Goal: Information Seeking & Learning: Find specific fact

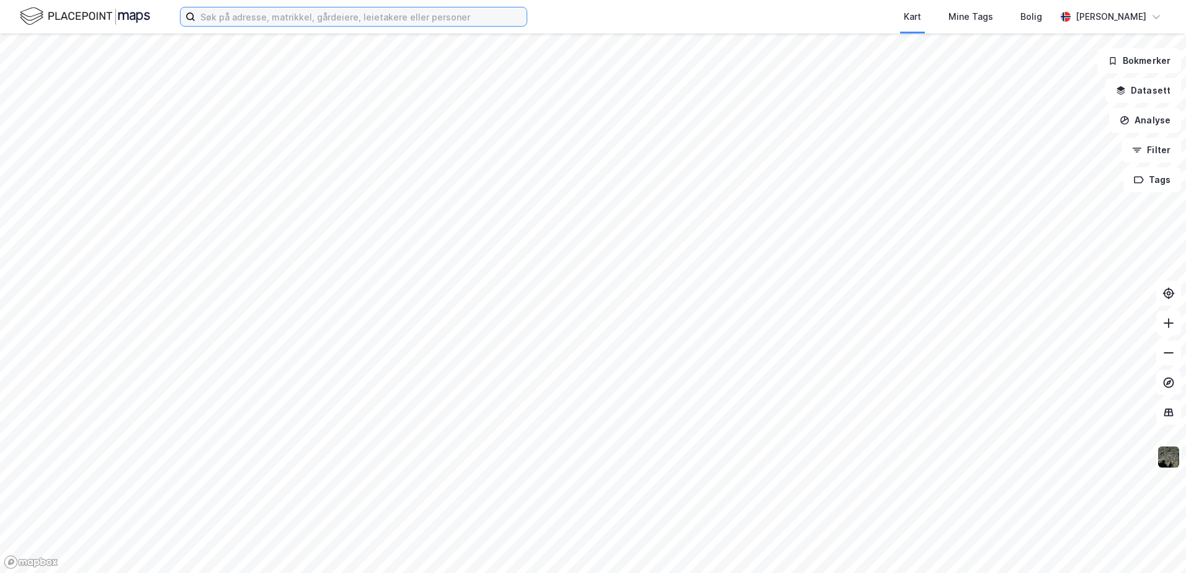
click at [257, 18] on input at bounding box center [360, 16] width 331 height 19
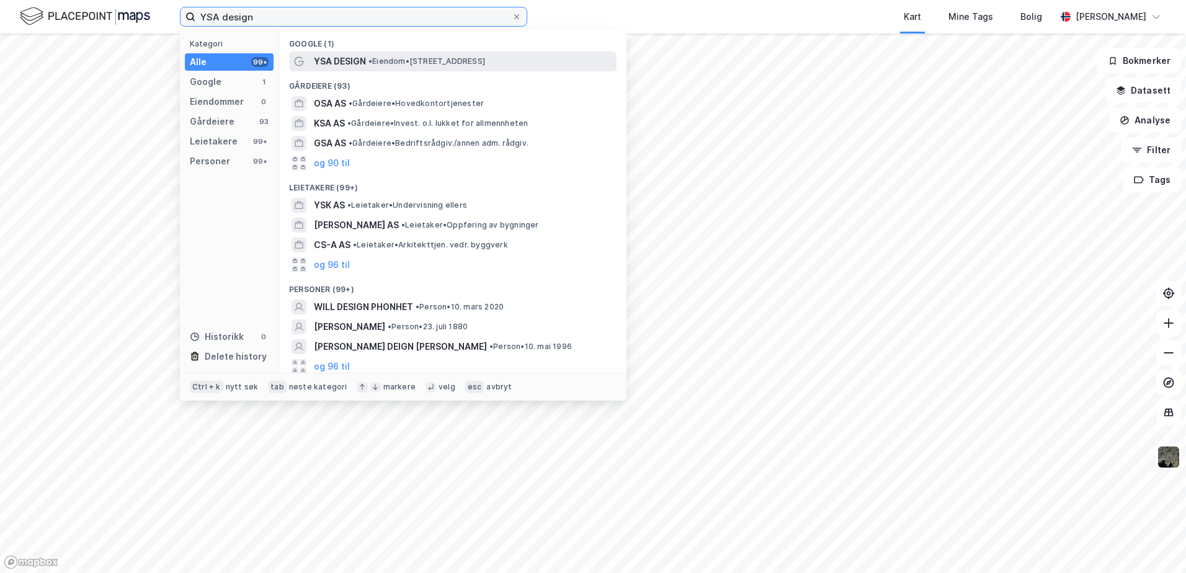
type input "YSA design"
click at [386, 62] on span "• Eiendom • [STREET_ADDRESS]" at bounding box center [426, 61] width 117 height 10
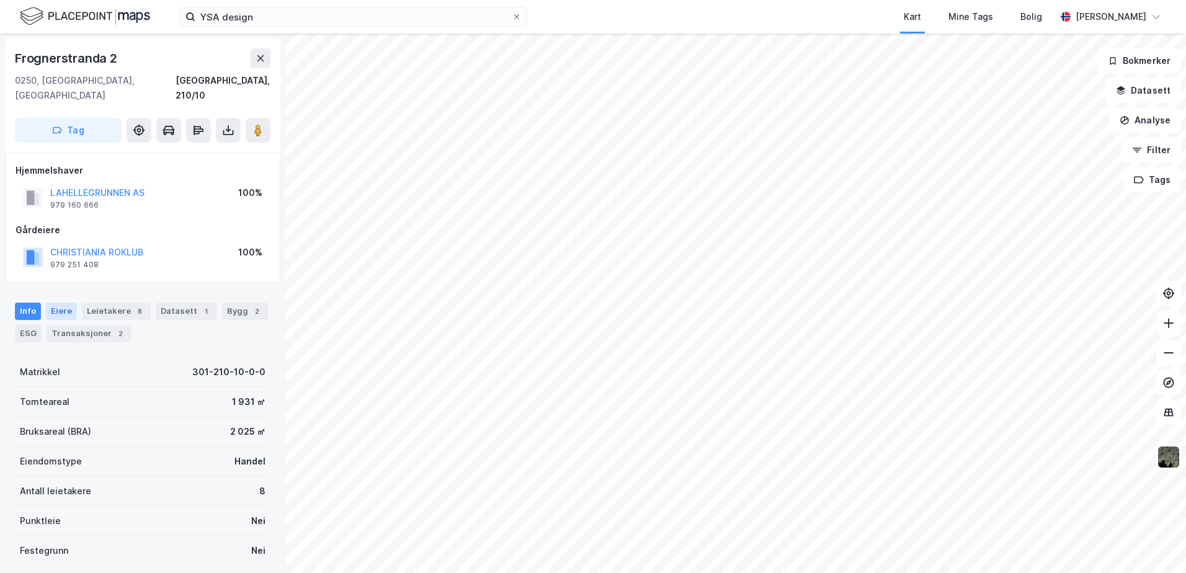
click at [63, 303] on div "Eiere" at bounding box center [61, 311] width 31 height 17
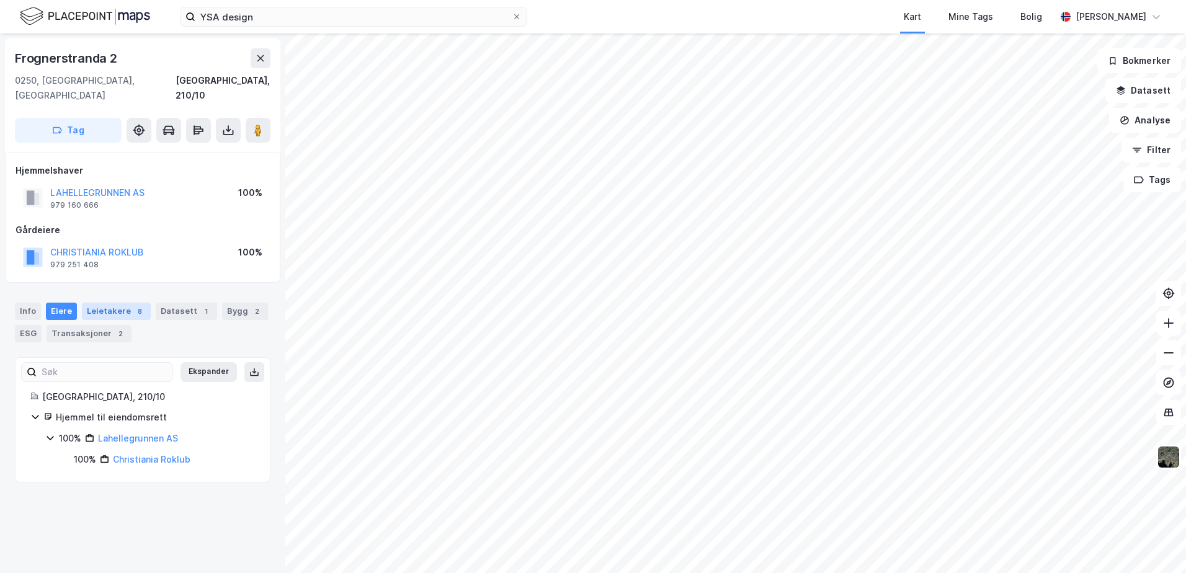
click at [123, 303] on div "Leietakere 8" at bounding box center [116, 311] width 69 height 17
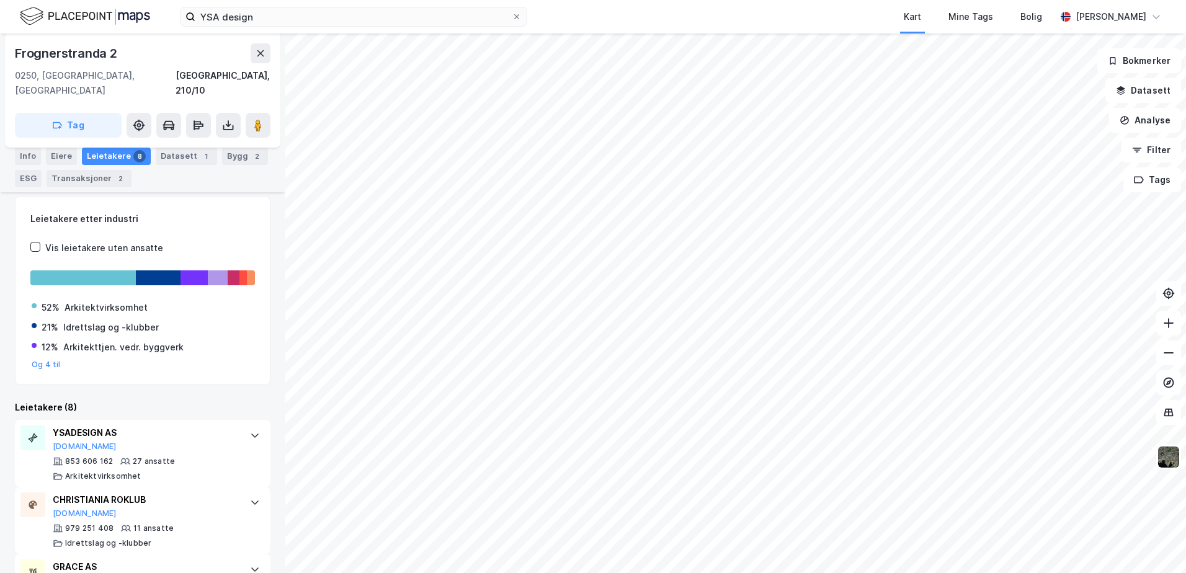
scroll to position [157, 0]
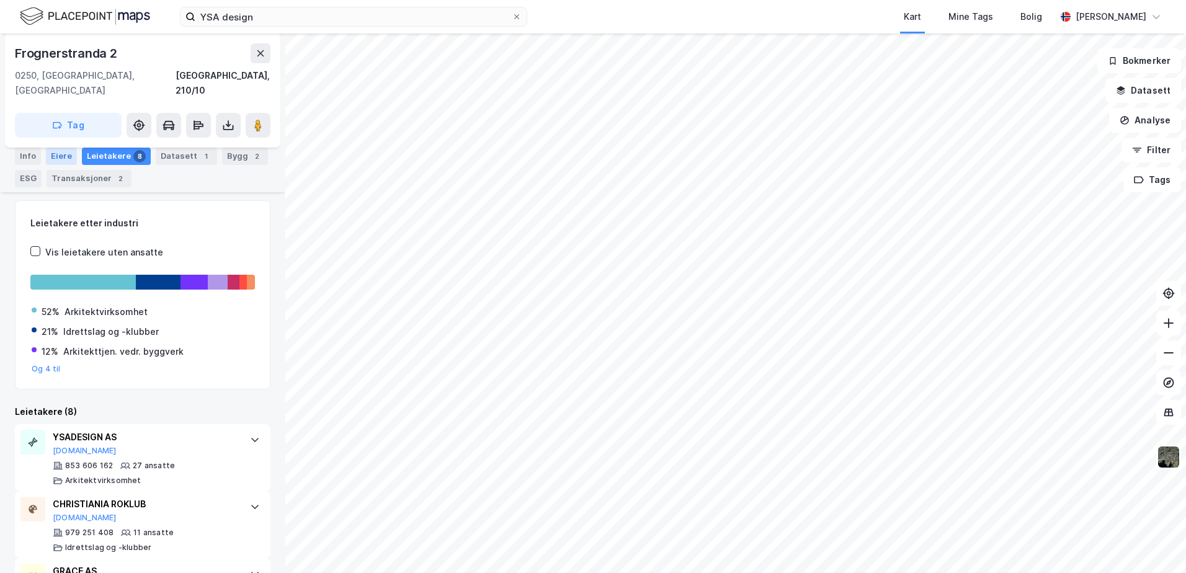
click at [63, 156] on div "Eiere" at bounding box center [61, 156] width 31 height 17
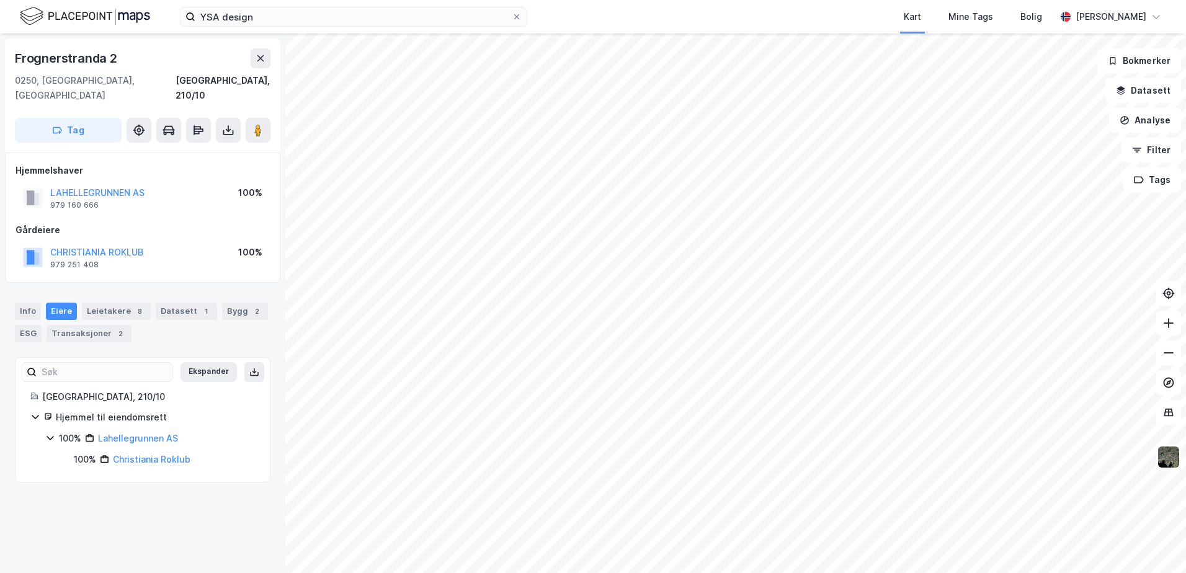
click at [50, 433] on icon at bounding box center [50, 438] width 10 height 10
click at [112, 433] on link "Lahellegrunnen AS" at bounding box center [138, 438] width 80 height 11
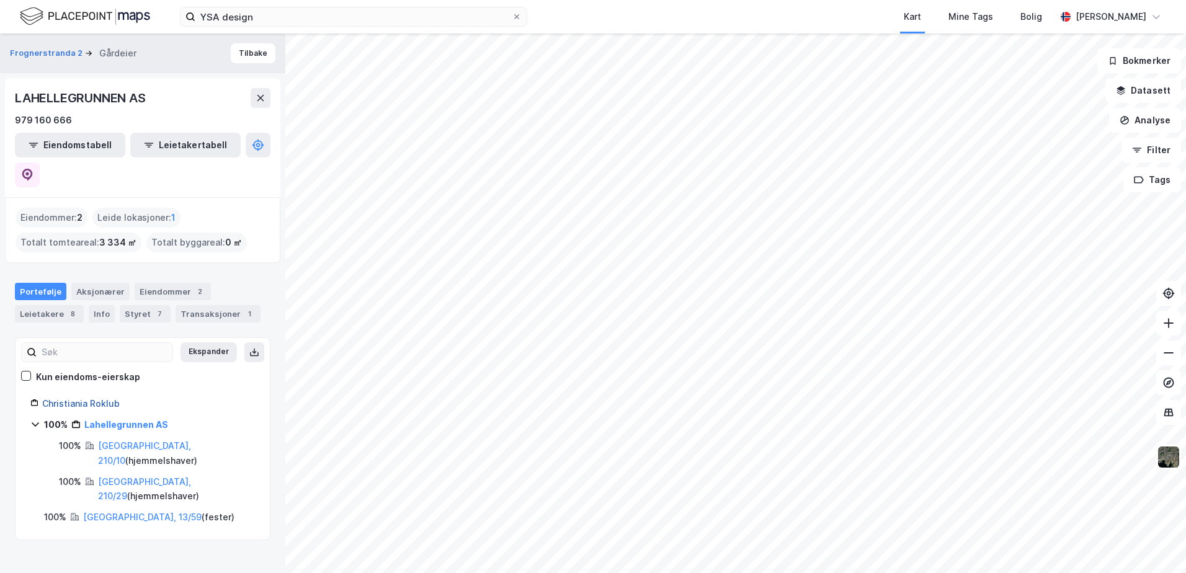
click at [82, 398] on link "Christiania Roklub" at bounding box center [81, 403] width 78 height 11
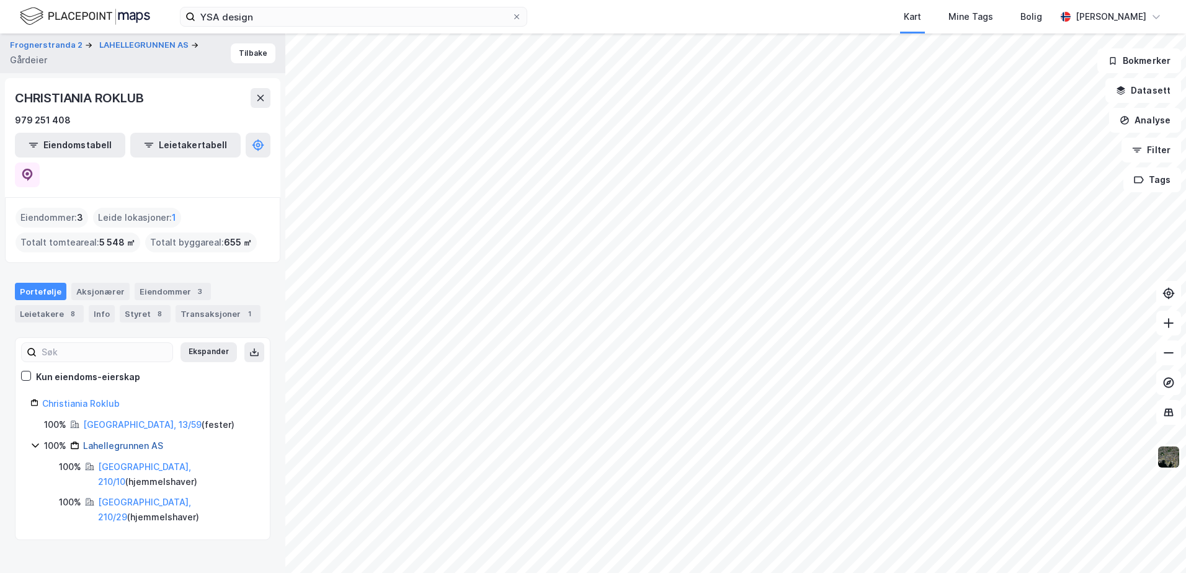
click at [101, 440] on link "Lahellegrunnen AS" at bounding box center [123, 445] width 80 height 11
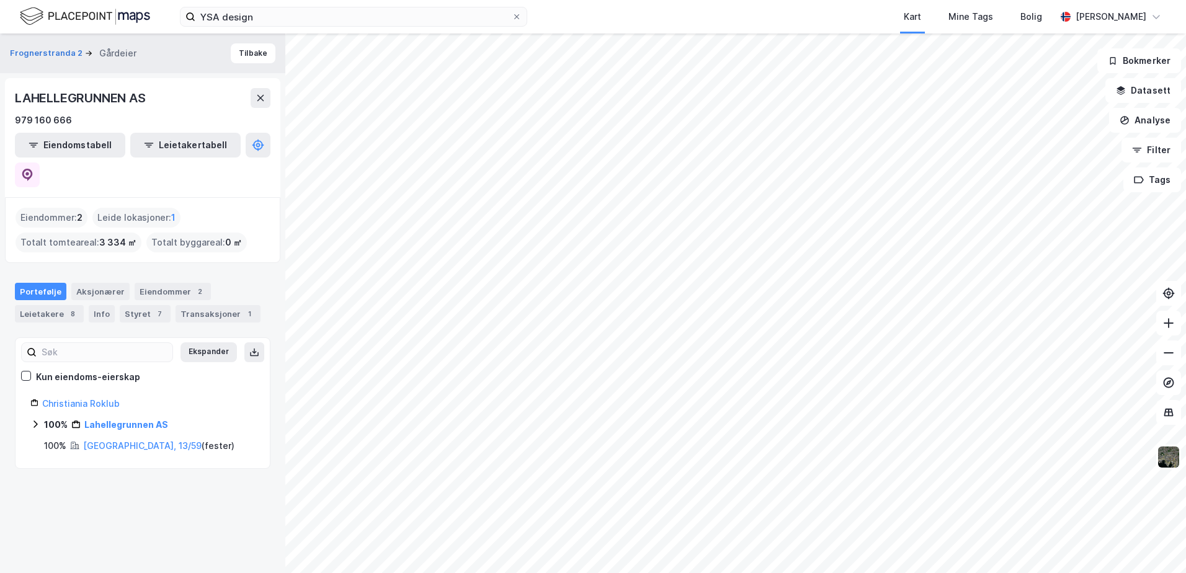
click at [38, 419] on icon at bounding box center [35, 424] width 10 height 10
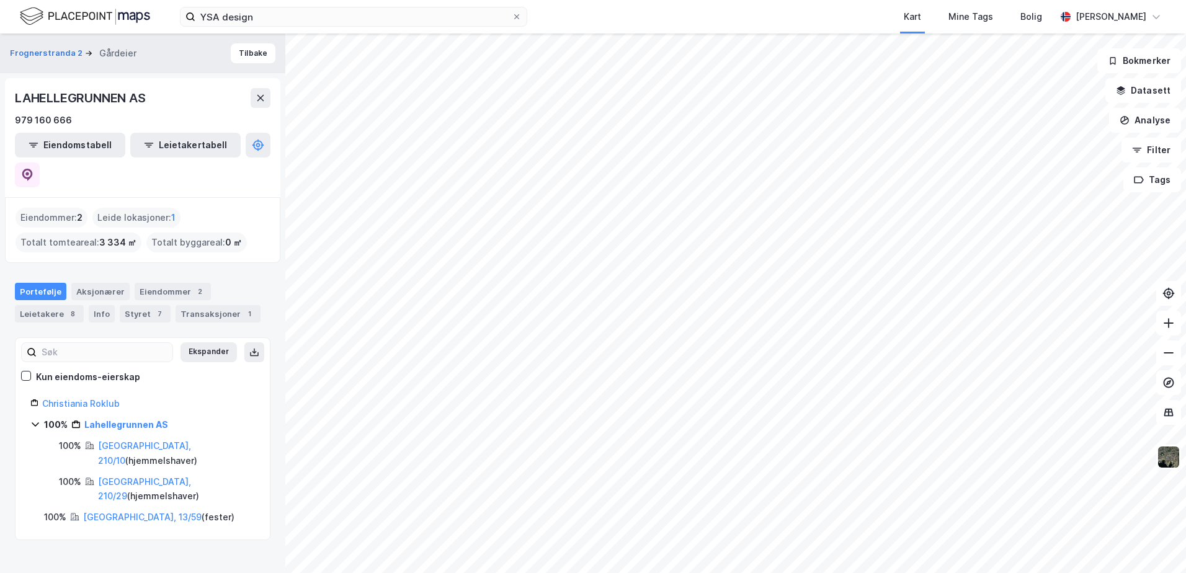
click at [56, 208] on div "Eiendommer : 2" at bounding box center [52, 218] width 72 height 20
click at [61, 208] on div "Eiendommer : 2" at bounding box center [52, 218] width 72 height 20
click at [159, 283] on div "Eiendommer 2" at bounding box center [173, 291] width 76 height 17
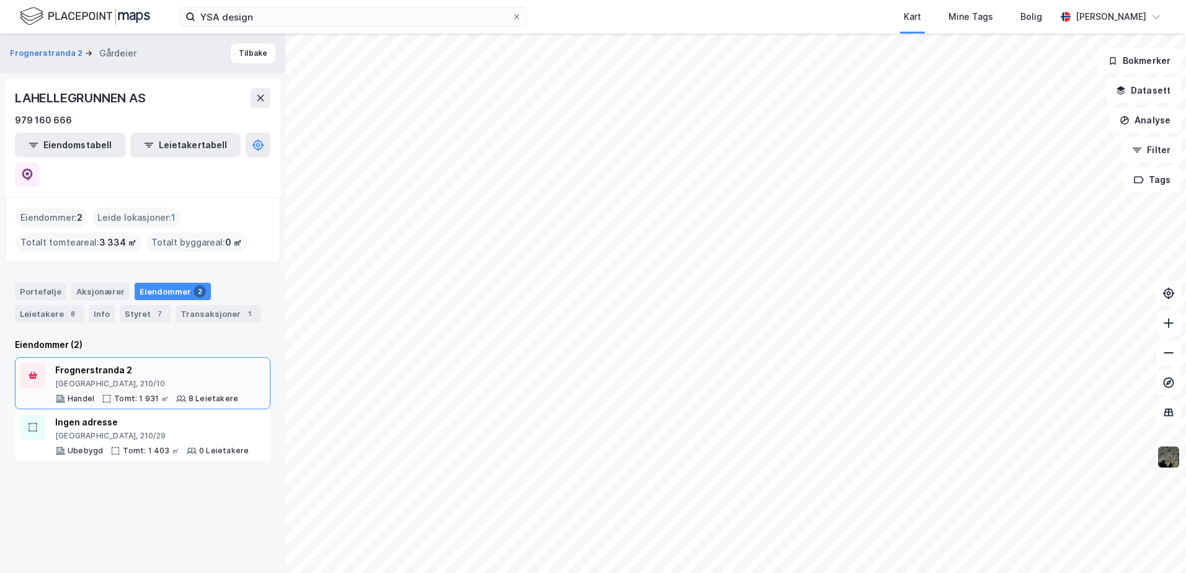
click at [89, 379] on div "[GEOGRAPHIC_DATA], 210/10" at bounding box center [146, 384] width 183 height 10
